Goal: Task Accomplishment & Management: Manage account settings

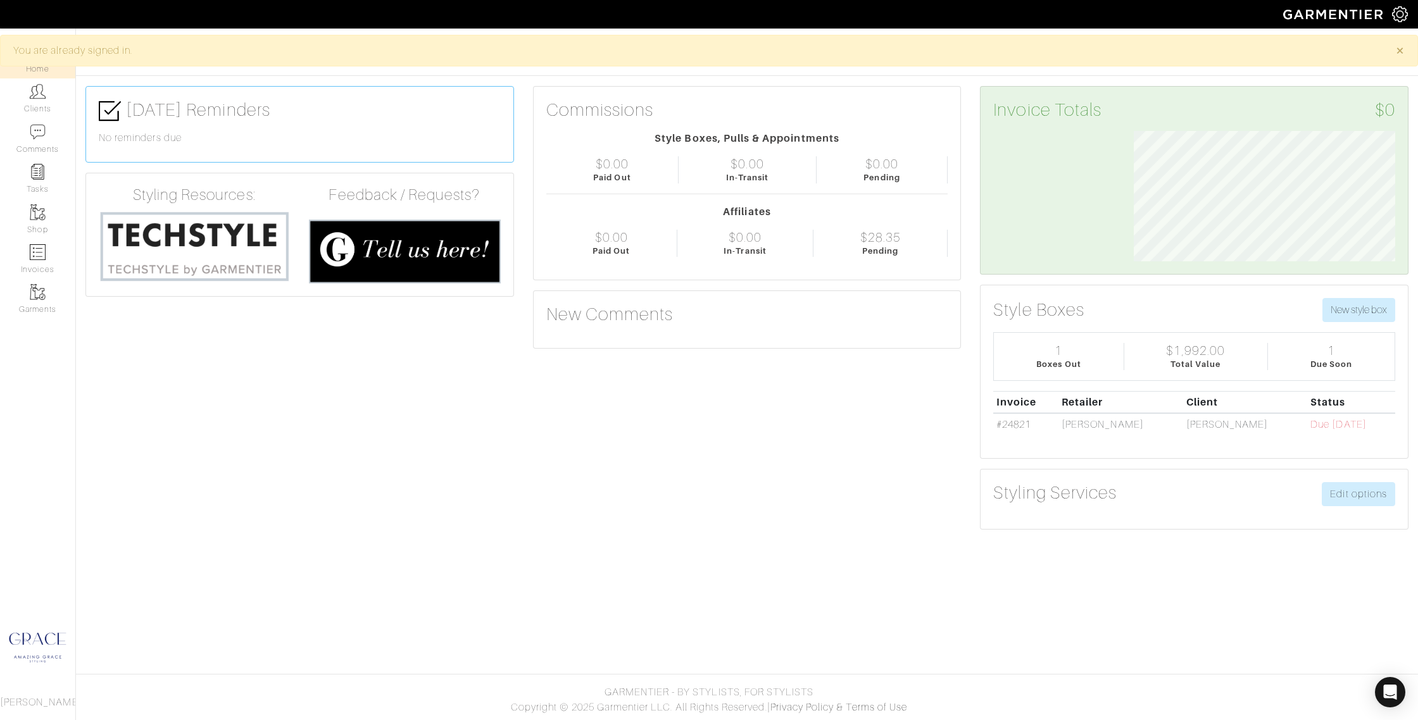
scroll to position [130, 280]
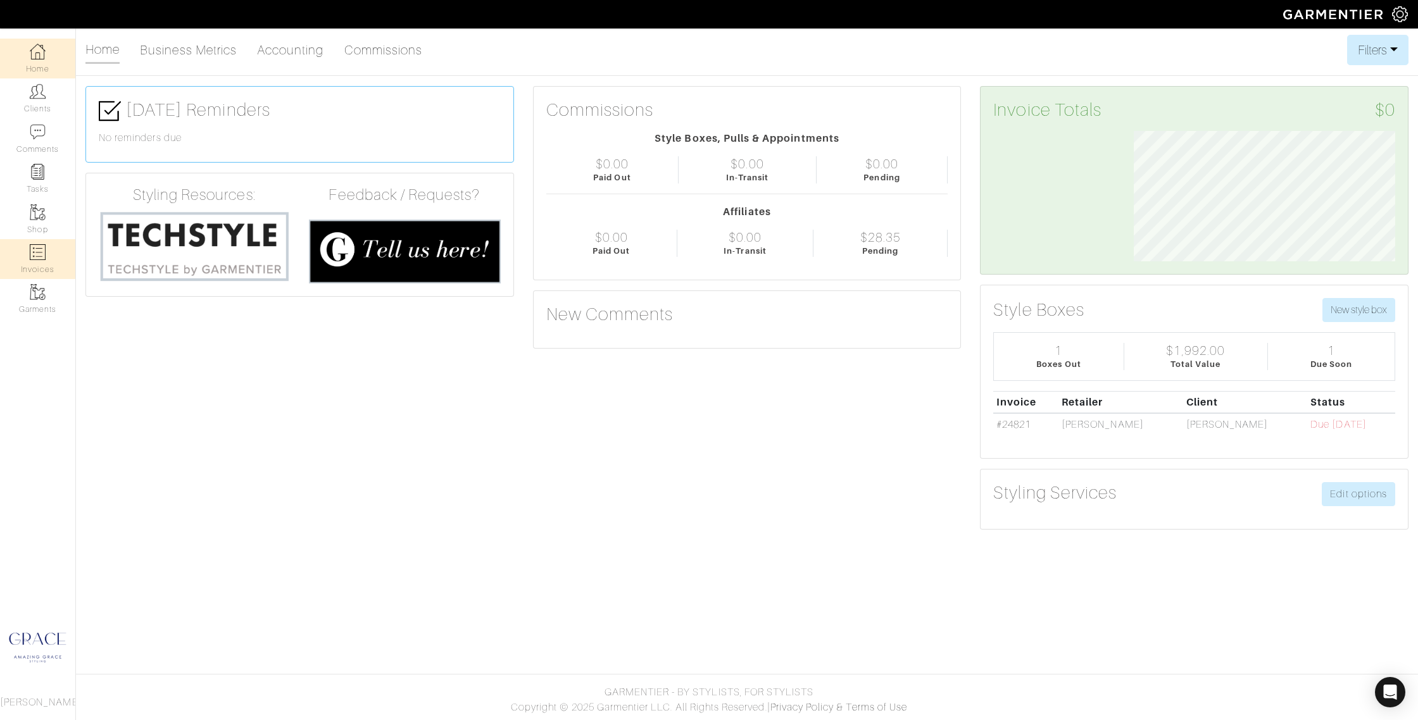
click at [50, 258] on link "Invoices" at bounding box center [37, 259] width 75 height 40
select select
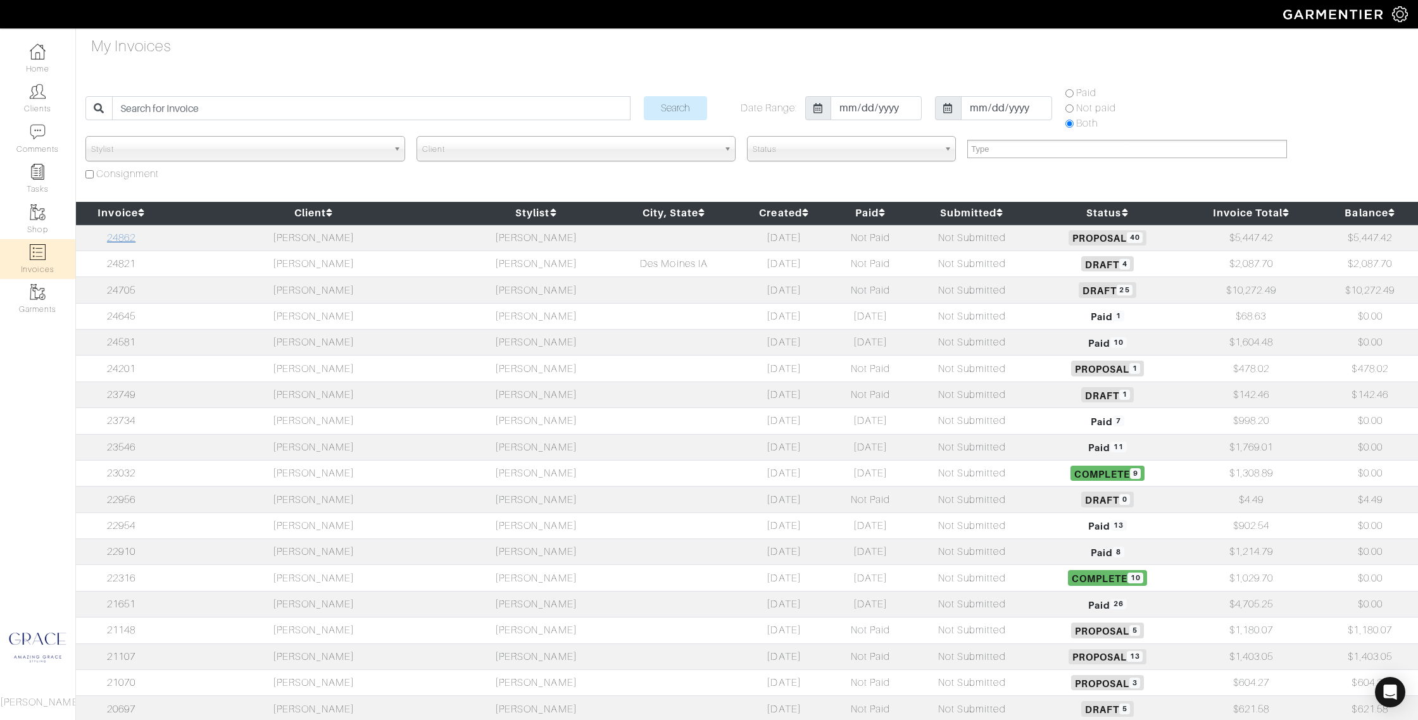
click at [134, 241] on link "24862" at bounding box center [121, 237] width 28 height 11
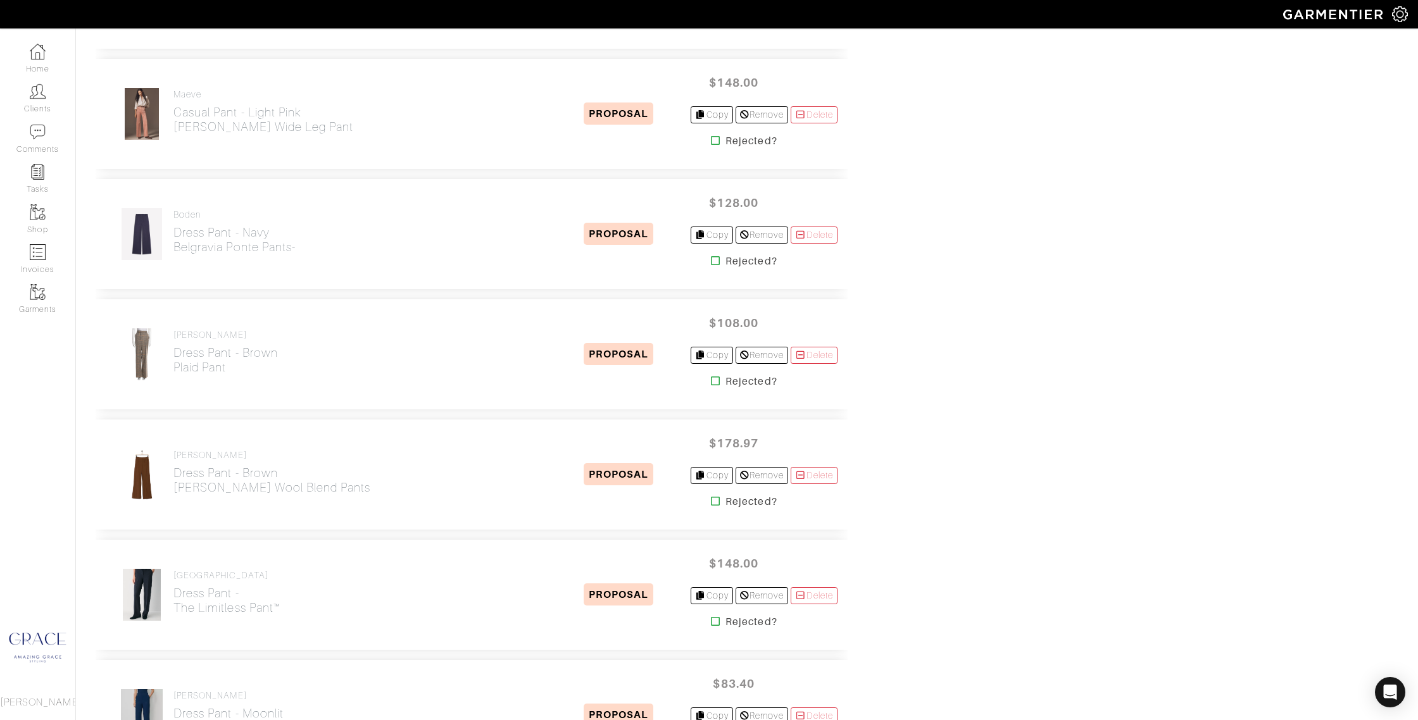
scroll to position [1780, 0]
click at [143, 468] on img at bounding box center [141, 474] width 35 height 53
click at [207, 472] on h2 "Dress Pant - brown [PERSON_NAME] Wool Blend Pants" at bounding box center [271, 479] width 197 height 29
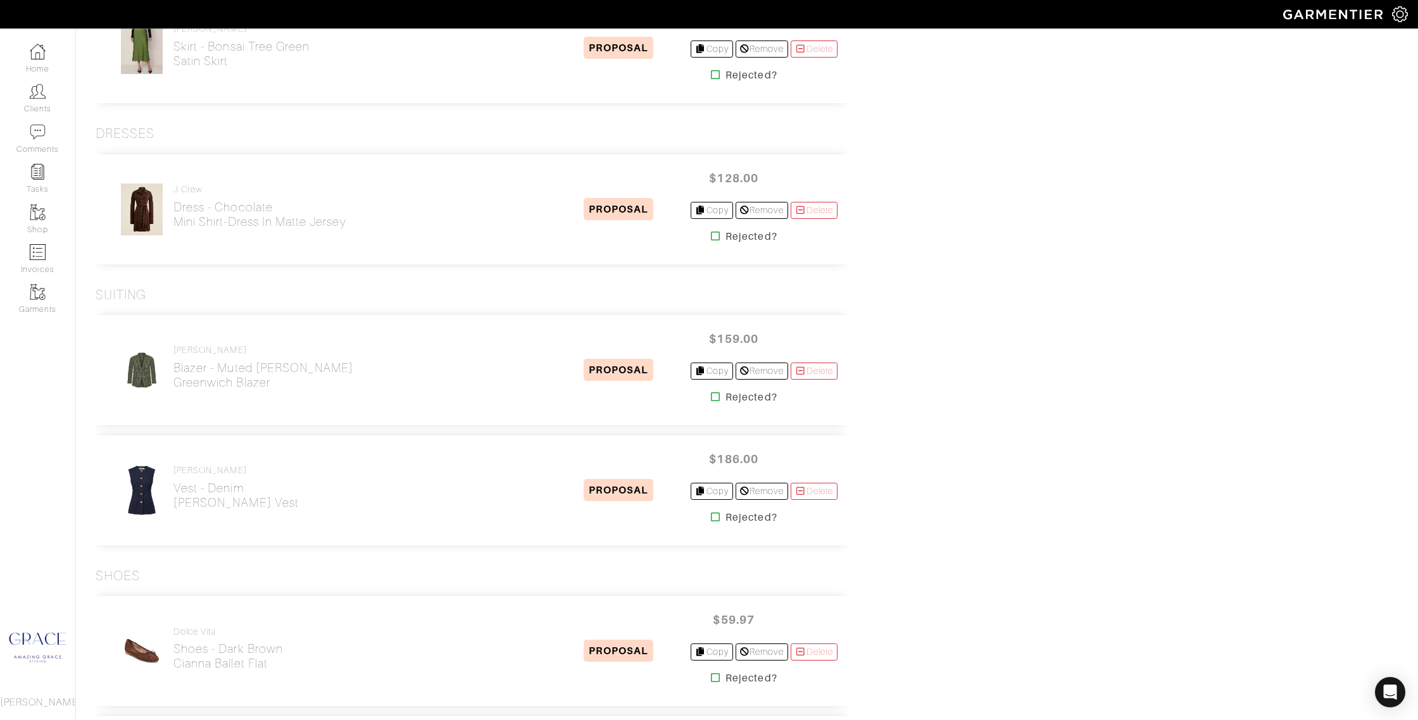
scroll to position [3654, 0]
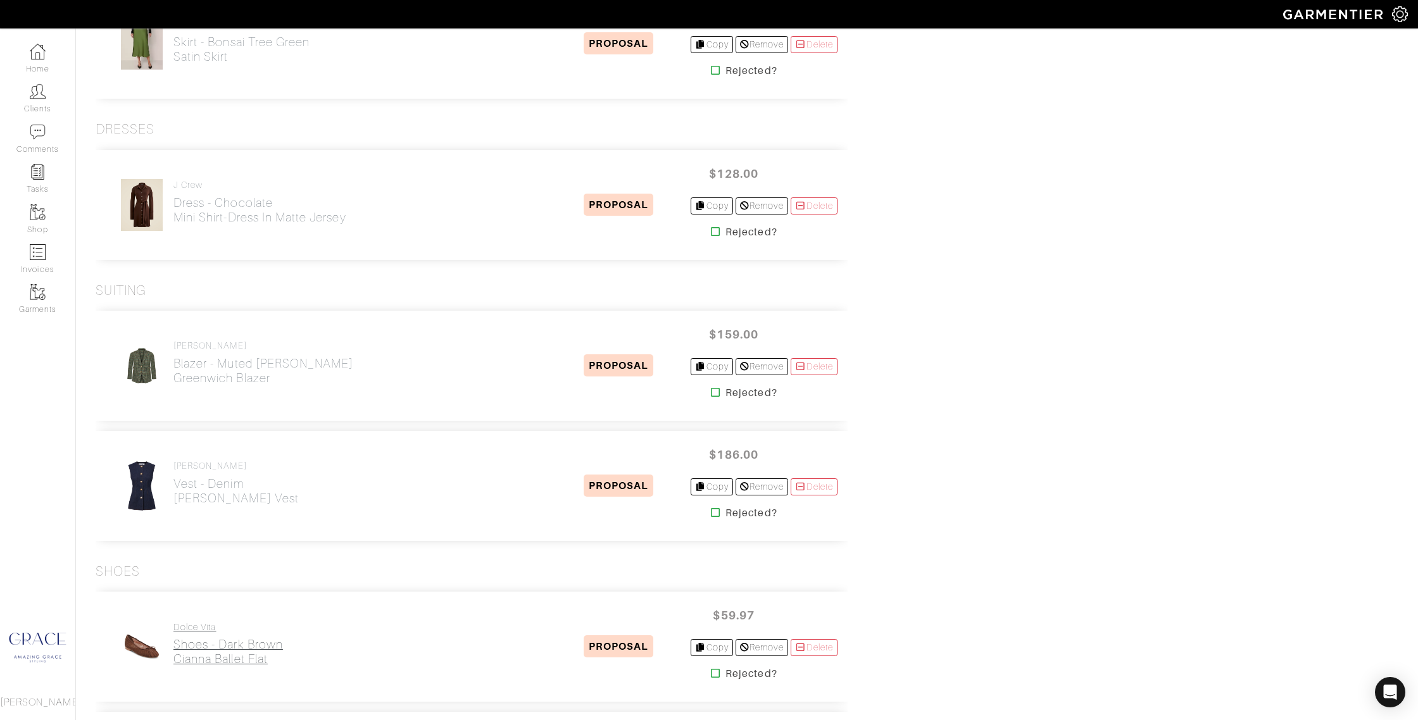
click at [205, 639] on h2 "Shoes - Dark [PERSON_NAME] Ballet Flat" at bounding box center [228, 651] width 110 height 29
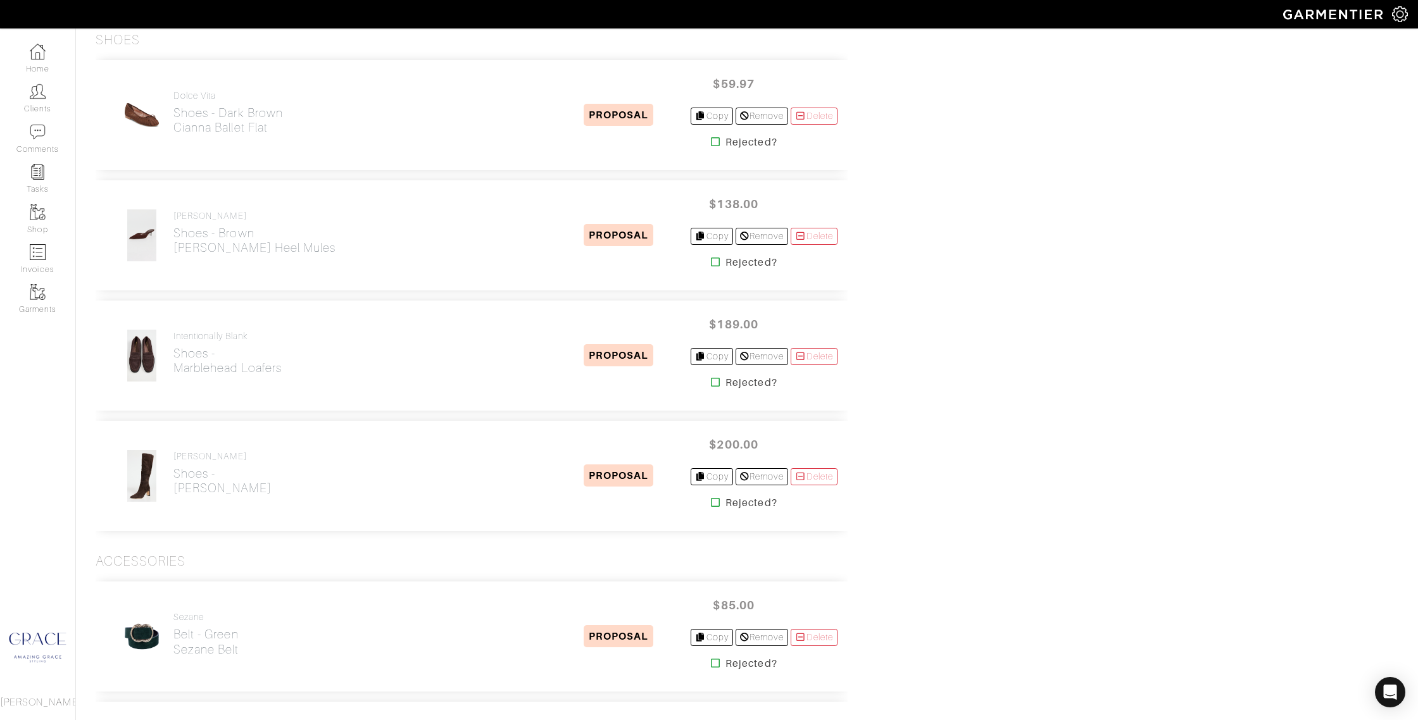
scroll to position [4202, 0]
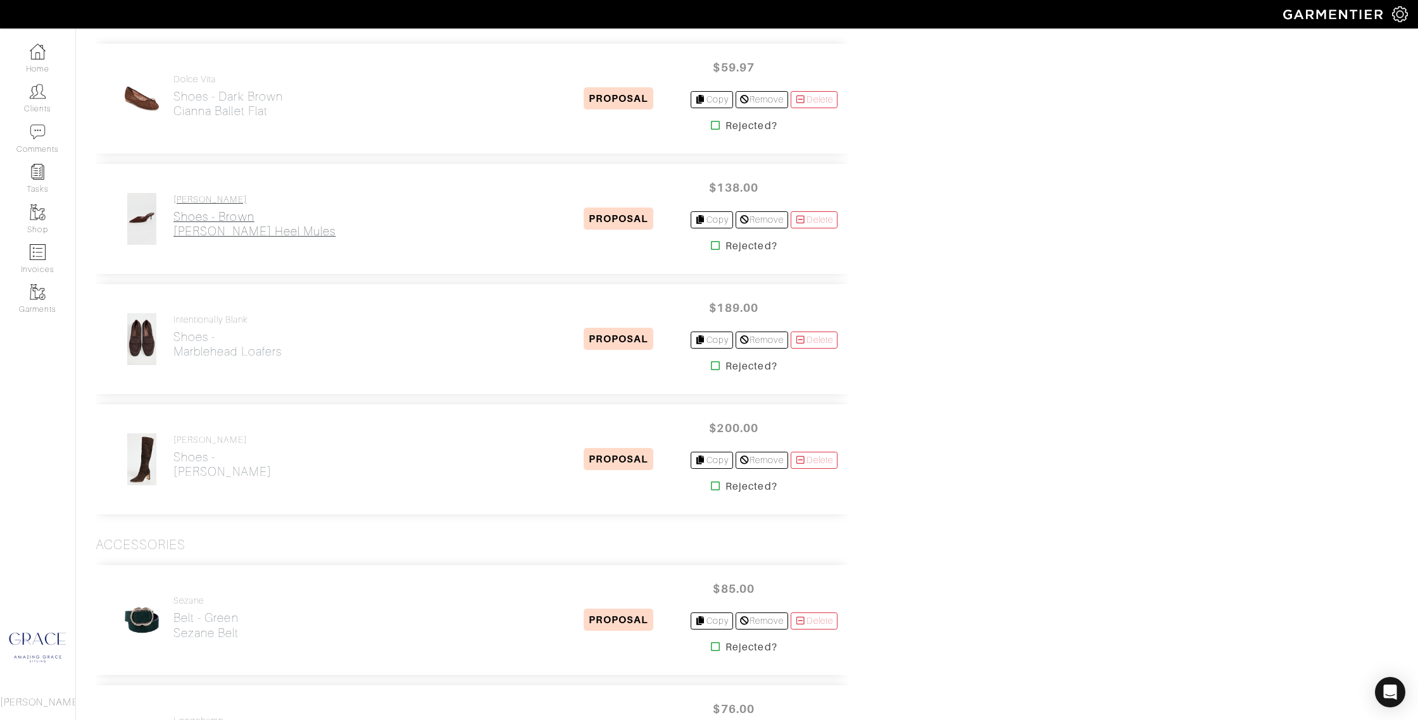
click at [213, 214] on h2 "Shoes - [PERSON_NAME] Heel Mules" at bounding box center [254, 224] width 162 height 29
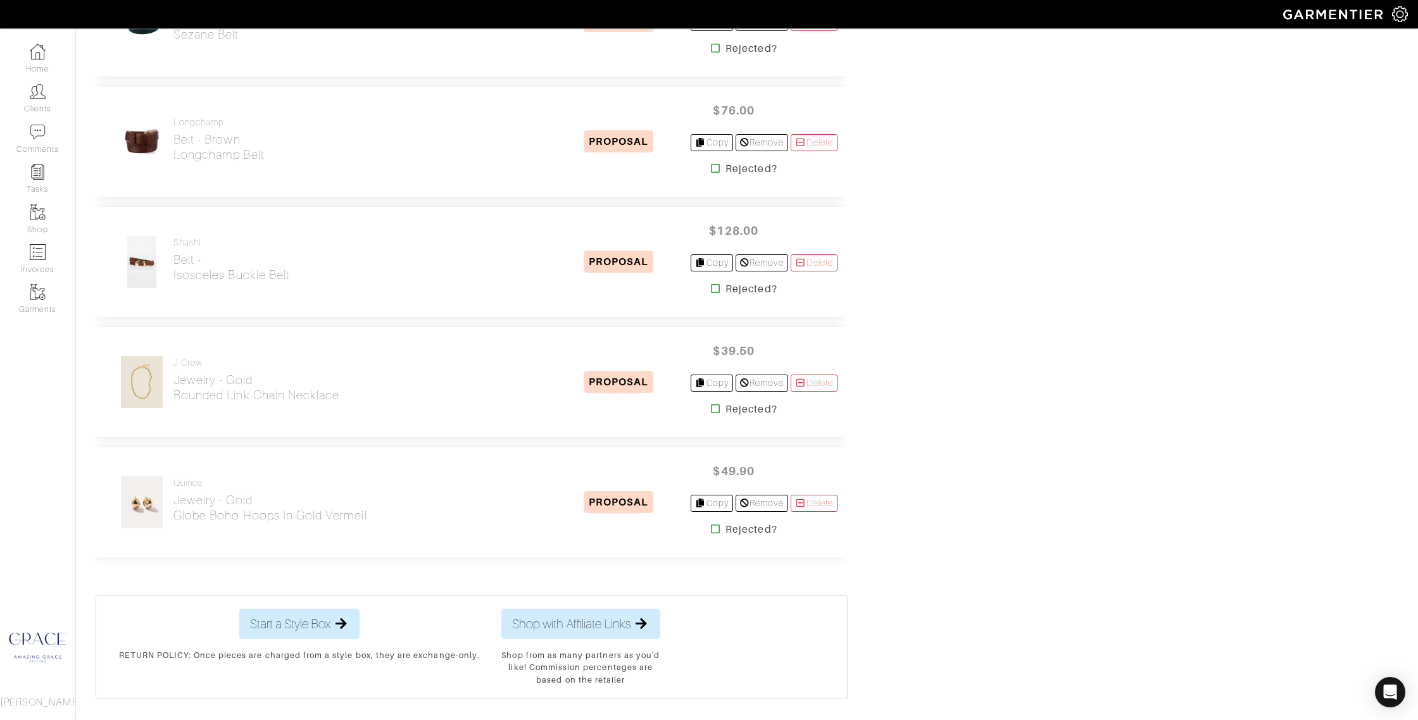
scroll to position [4856, 0]
